Goal: Communication & Community: Answer question/provide support

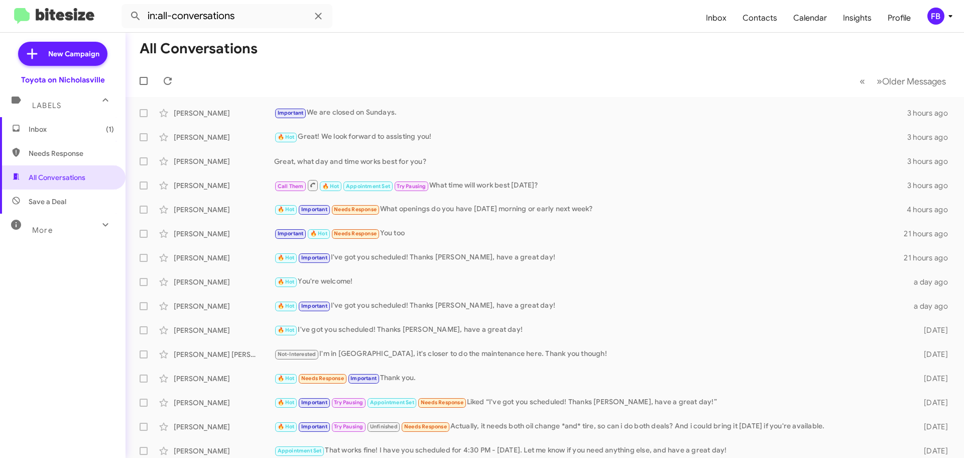
click at [79, 128] on span "Inbox (1)" at bounding box center [71, 129] width 85 height 10
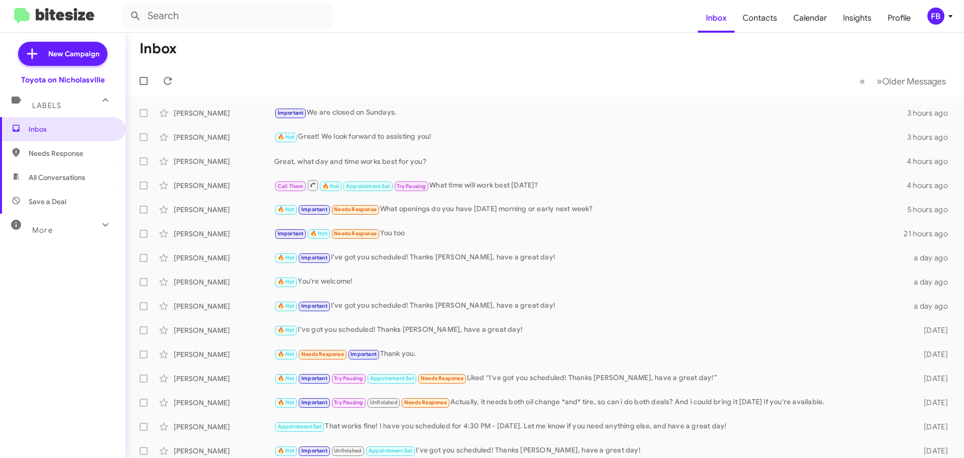
click at [49, 169] on span "All Conversations" at bounding box center [63, 177] width 126 height 24
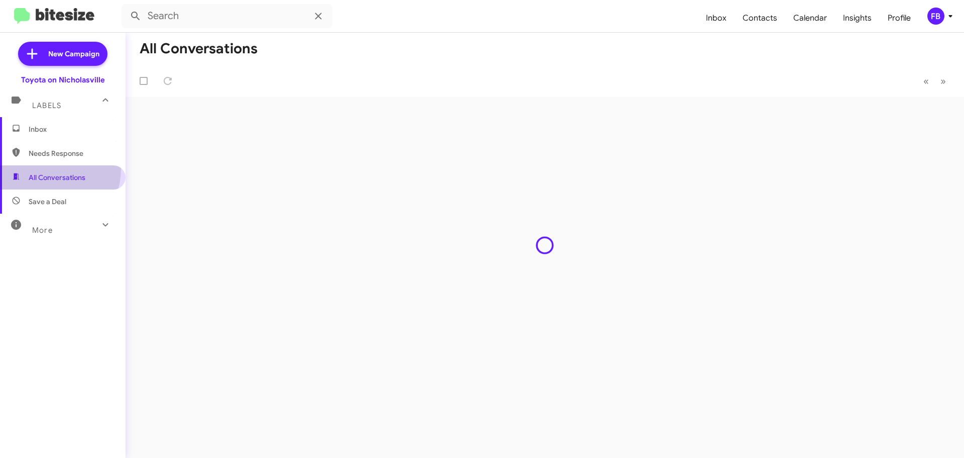
type input "in:all-conversations"
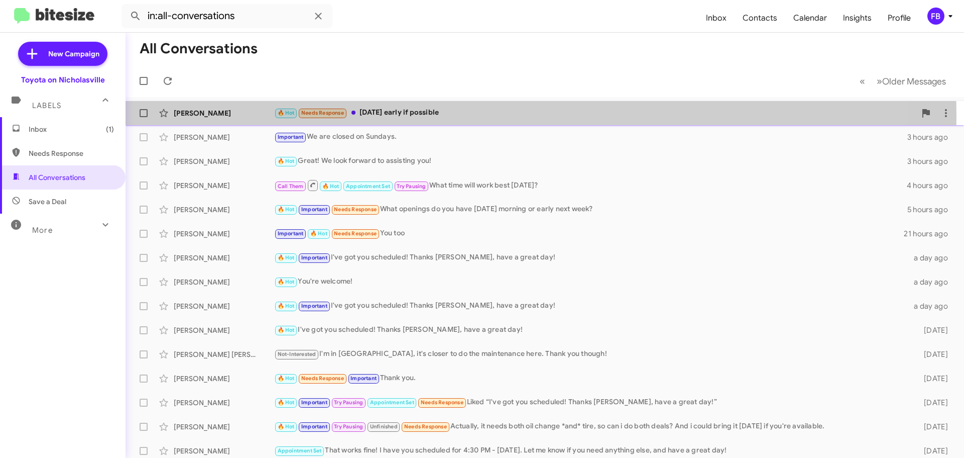
click at [422, 116] on div "🔥 Hot Needs Response [DATE] early if possible" at bounding box center [595, 113] width 642 height 12
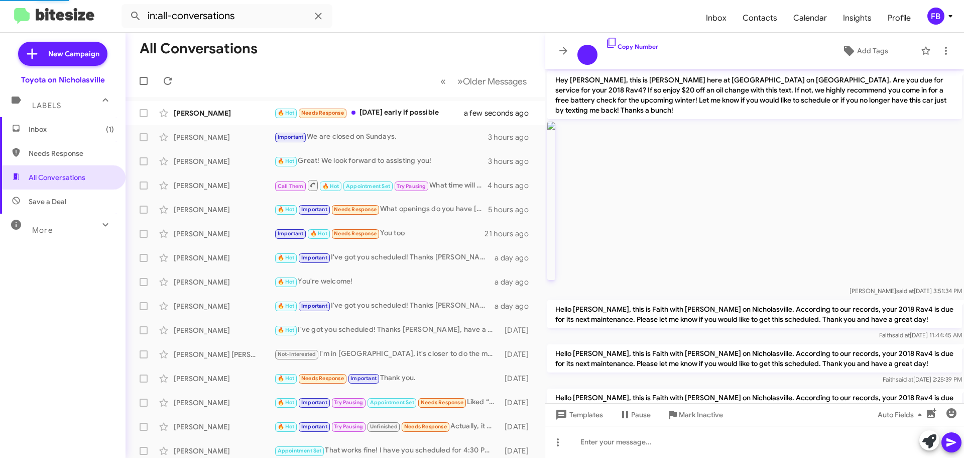
scroll to position [365, 0]
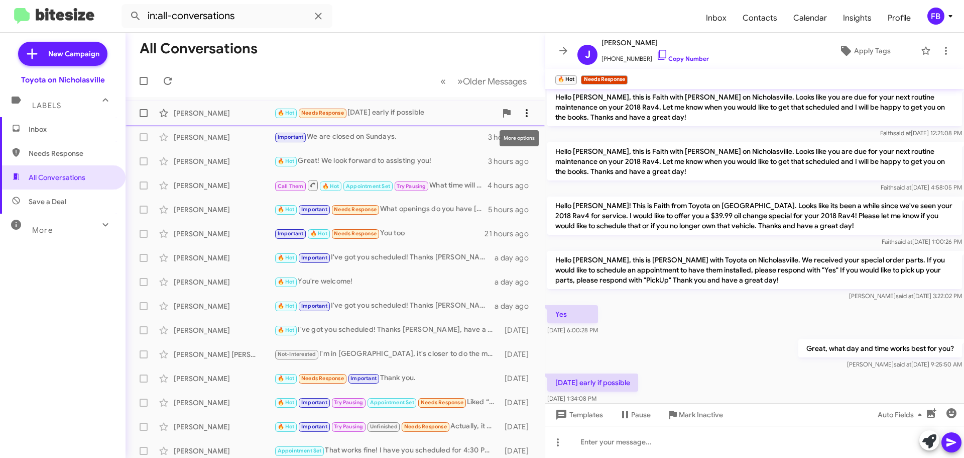
click at [517, 106] on button at bounding box center [527, 113] width 20 height 20
click at [469, 145] on span "Mark as unread" at bounding box center [443, 139] width 51 height 24
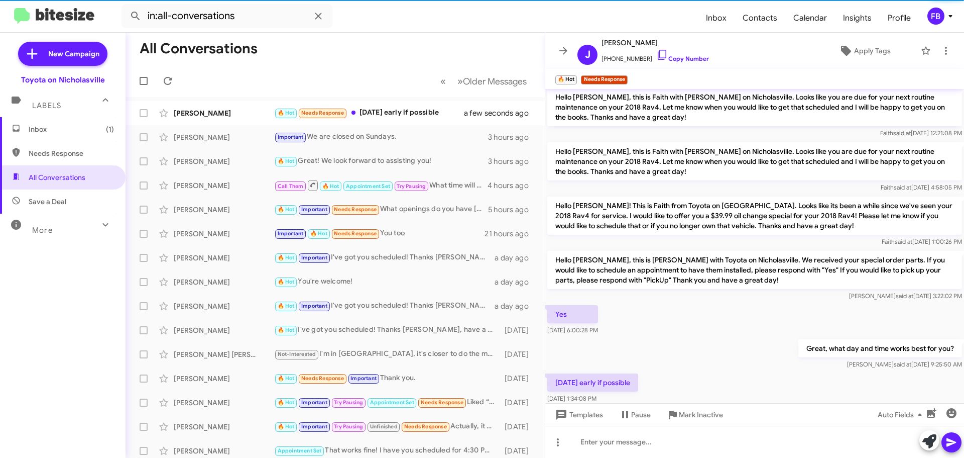
click at [49, 135] on span "Inbox (1)" at bounding box center [63, 129] width 126 height 24
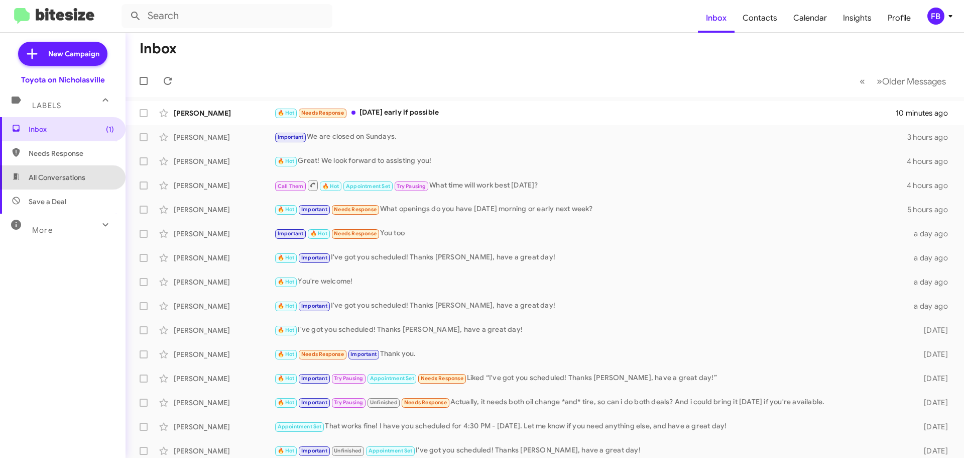
click at [71, 176] on span "All Conversations" at bounding box center [57, 177] width 57 height 10
type input "in:all-conversations"
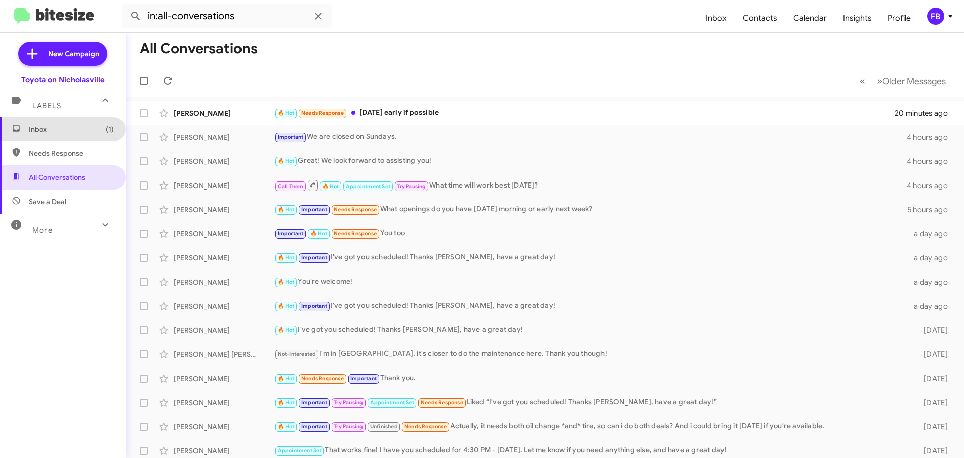
click at [72, 130] on span "Inbox (1)" at bounding box center [71, 129] width 85 height 10
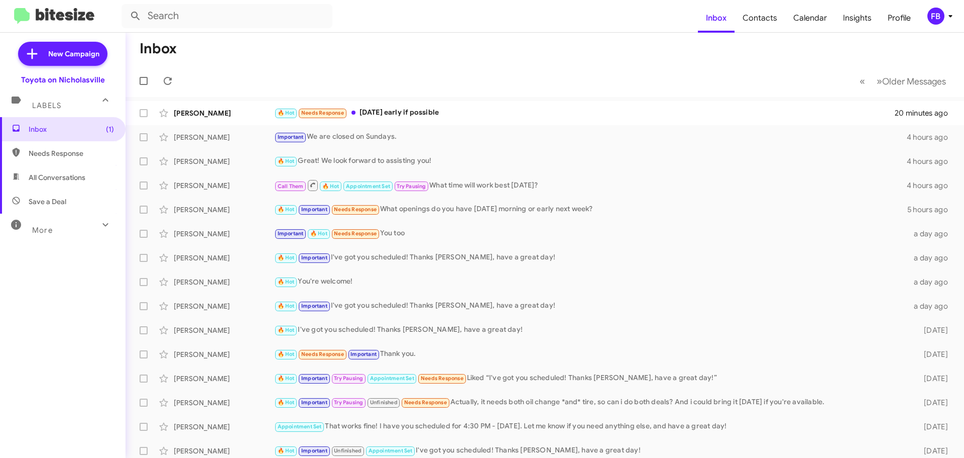
click at [64, 171] on span "All Conversations" at bounding box center [63, 177] width 126 height 24
type input "in:all-conversations"
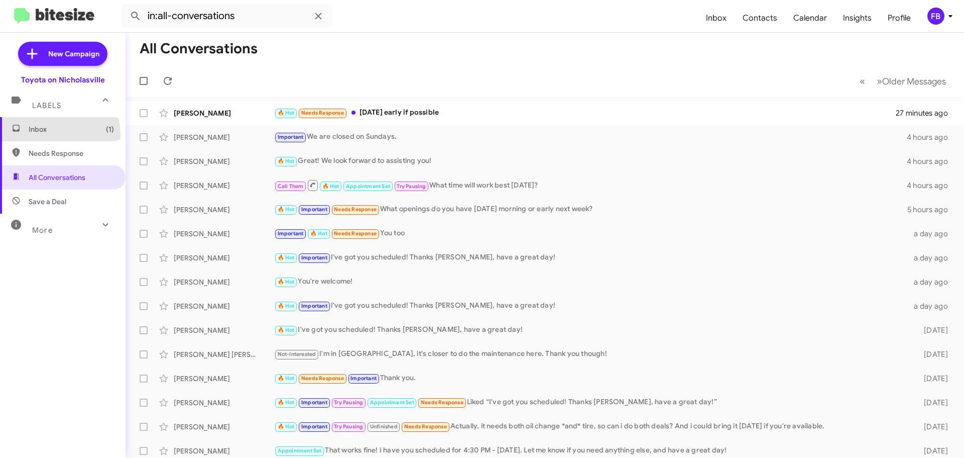
click at [55, 134] on span "Inbox (1)" at bounding box center [63, 129] width 126 height 24
